Goal: Find specific fact: Find specific fact

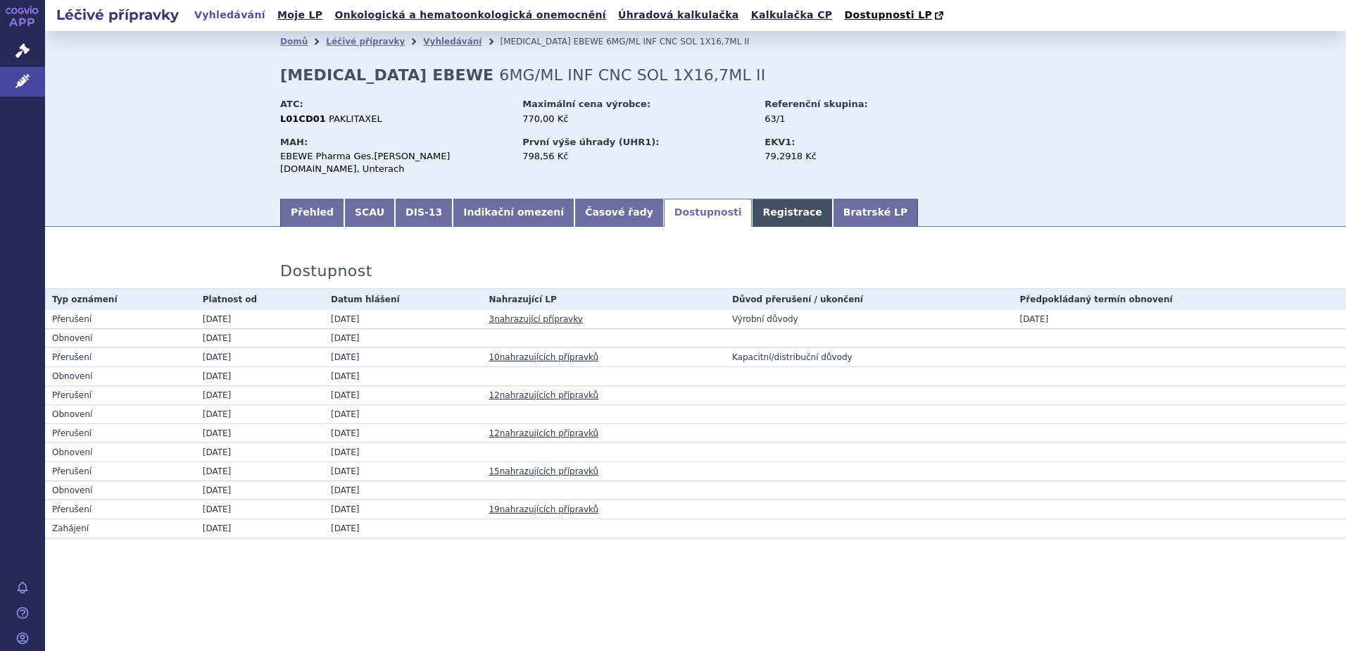
click at [752, 199] on link "Registrace" at bounding box center [792, 213] width 80 height 28
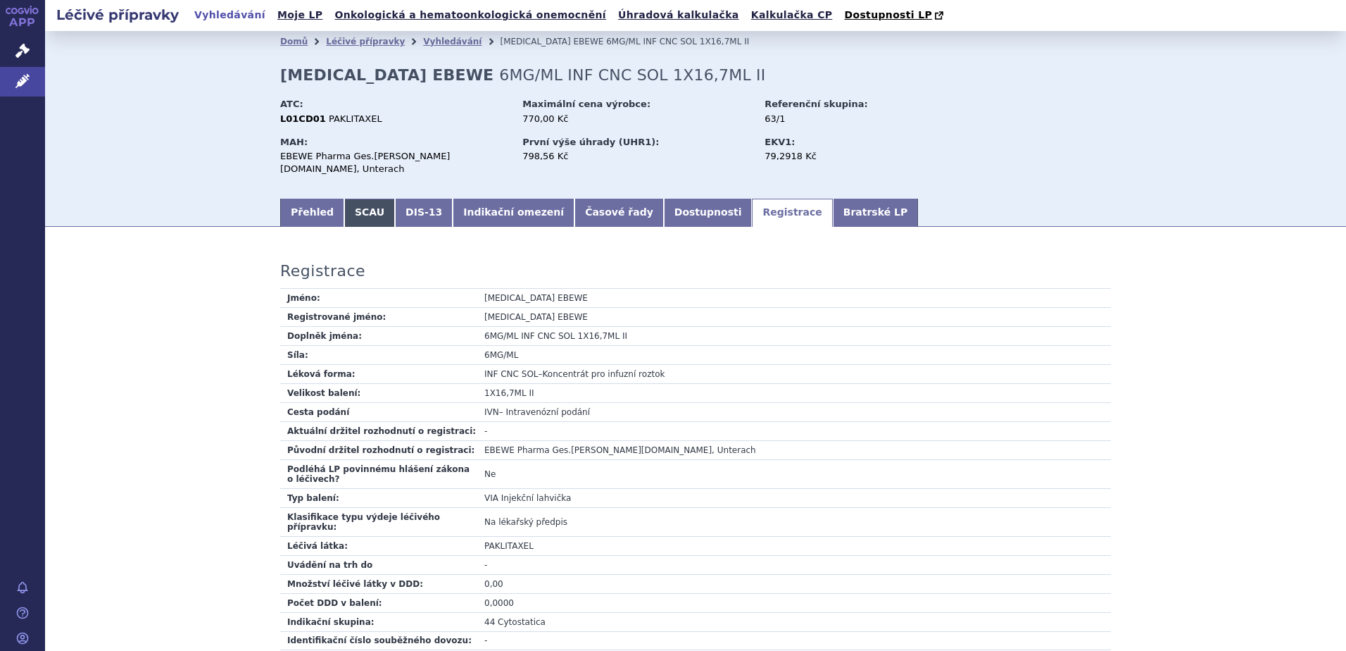
click at [344, 203] on link "SCAU" at bounding box center [369, 213] width 51 height 28
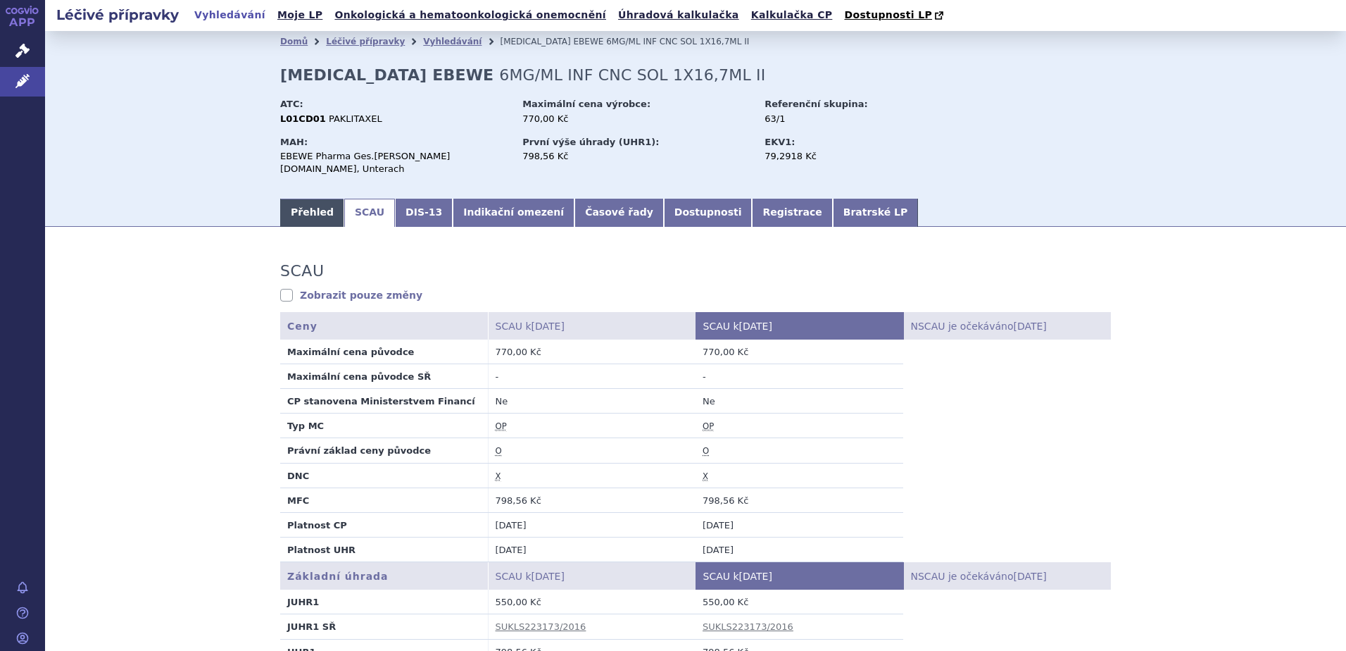
click at [305, 199] on link "Přehled" at bounding box center [312, 213] width 64 height 28
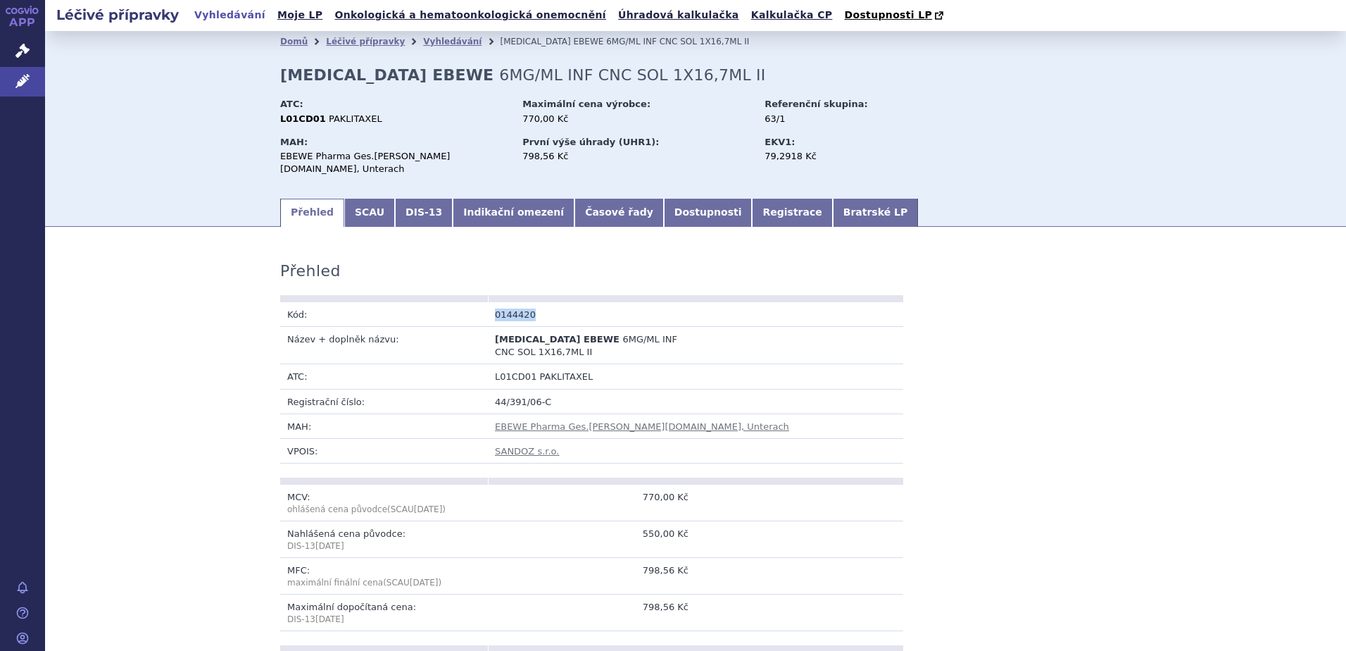
drag, startPoint x: 525, startPoint y: 301, endPoint x: 489, endPoint y: 301, distance: 36.6
click at [489, 302] on td "0144420" at bounding box center [592, 314] width 208 height 25
copy td "0144420"
